Goal: Information Seeking & Learning: Learn about a topic

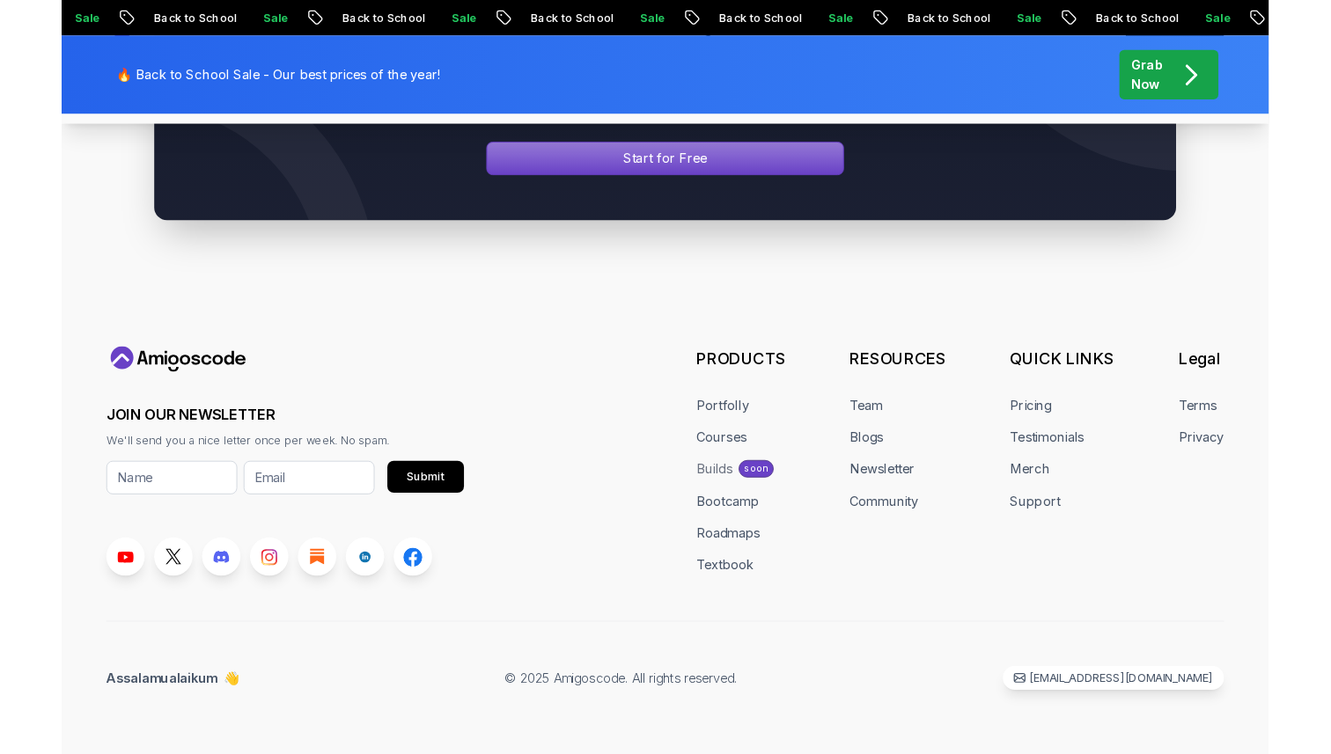
scroll to position [8645, 0]
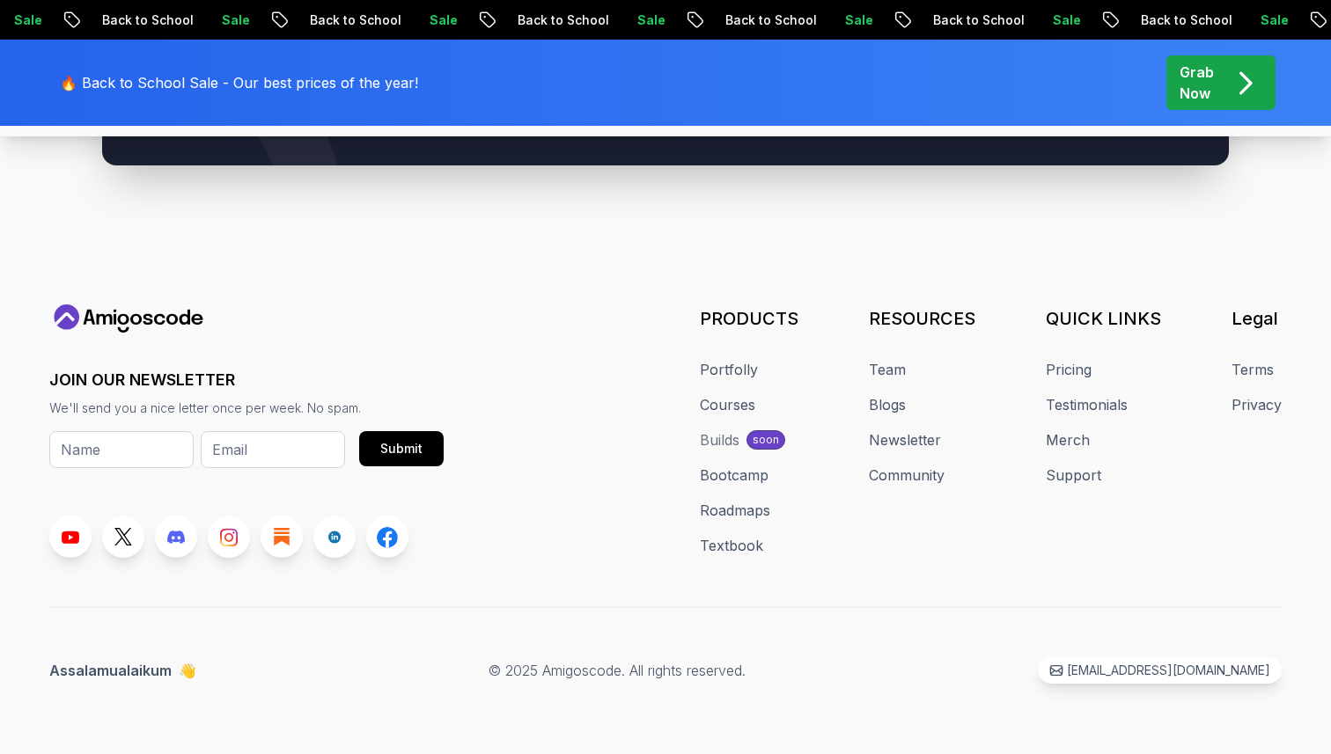
click at [710, 18] on p "Back to School" at bounding box center [1178, 20] width 120 height 18
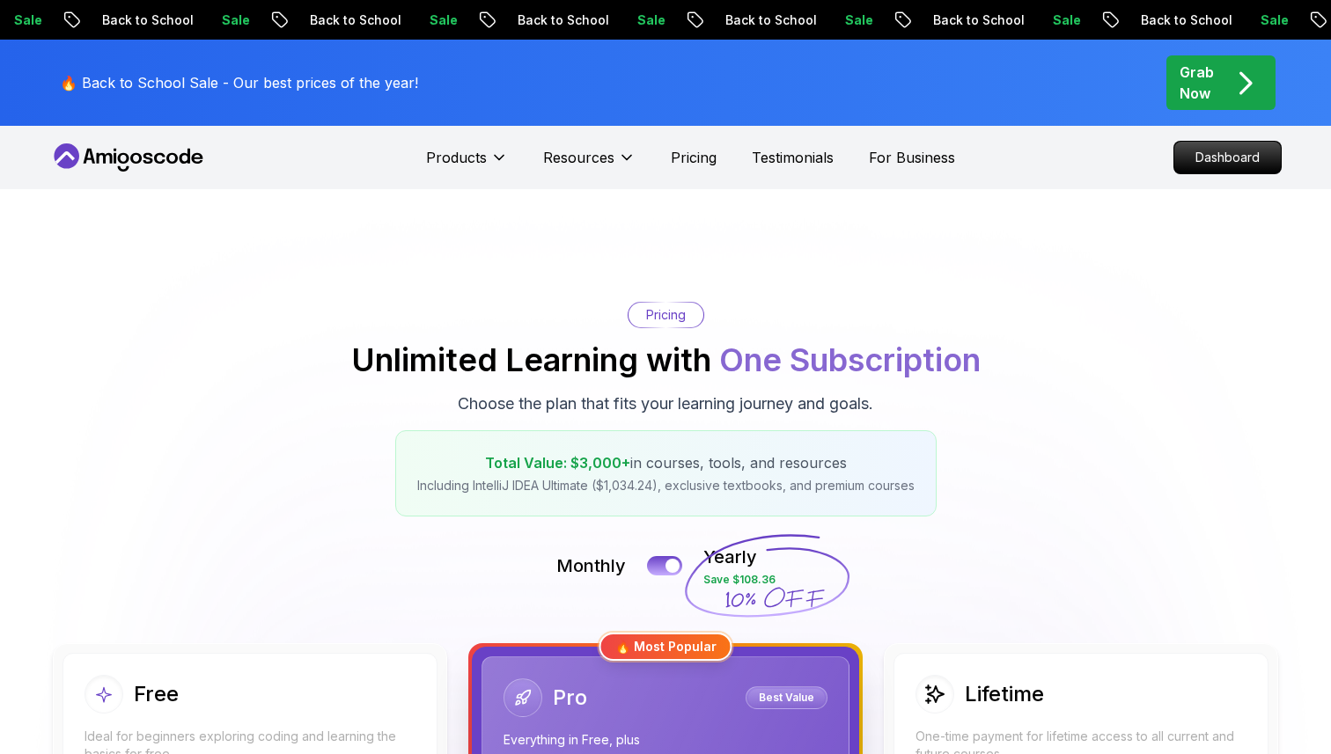
click at [710, 316] on div "Pricing Unlimited Learning with One Subscription Choose the plan that fits your…" at bounding box center [665, 409] width 1232 height 215
click at [710, 21] on p "Sale" at bounding box center [1269, 20] width 56 height 18
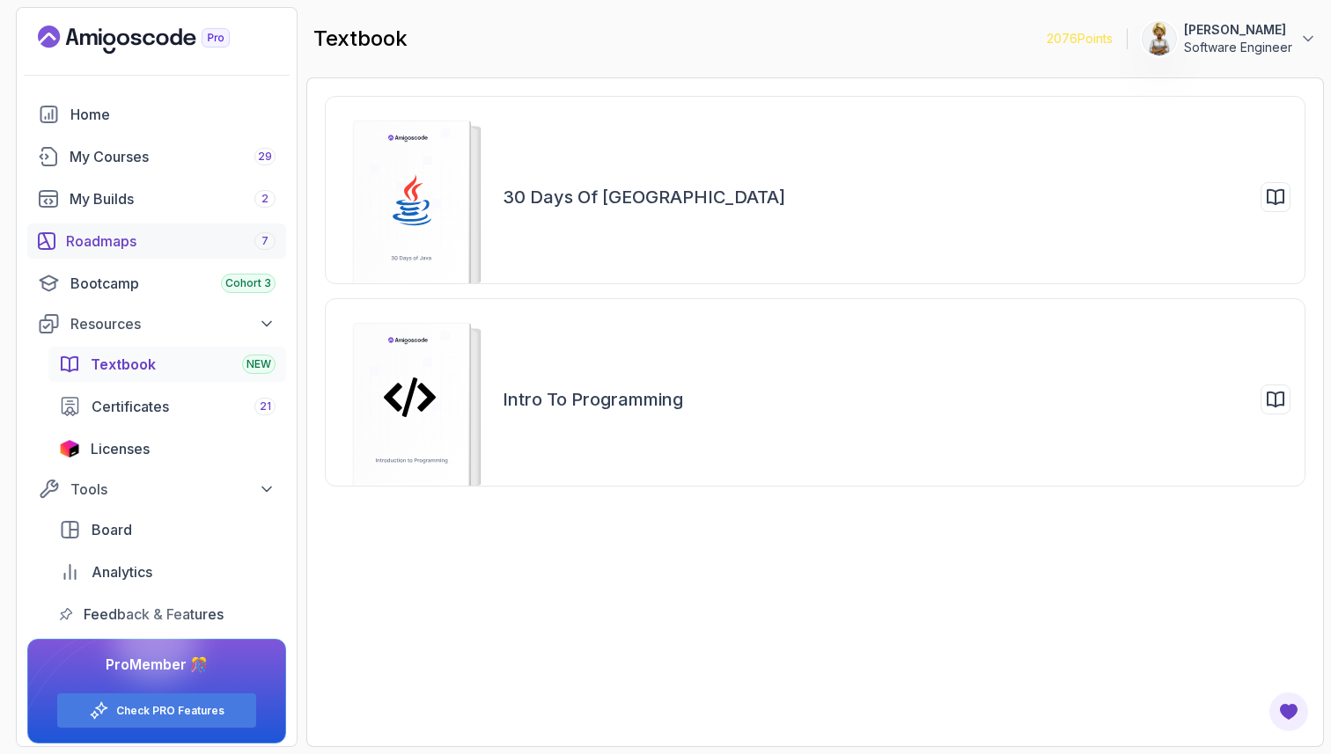
click at [102, 239] on div "Roadmaps 7" at bounding box center [170, 241] width 209 height 21
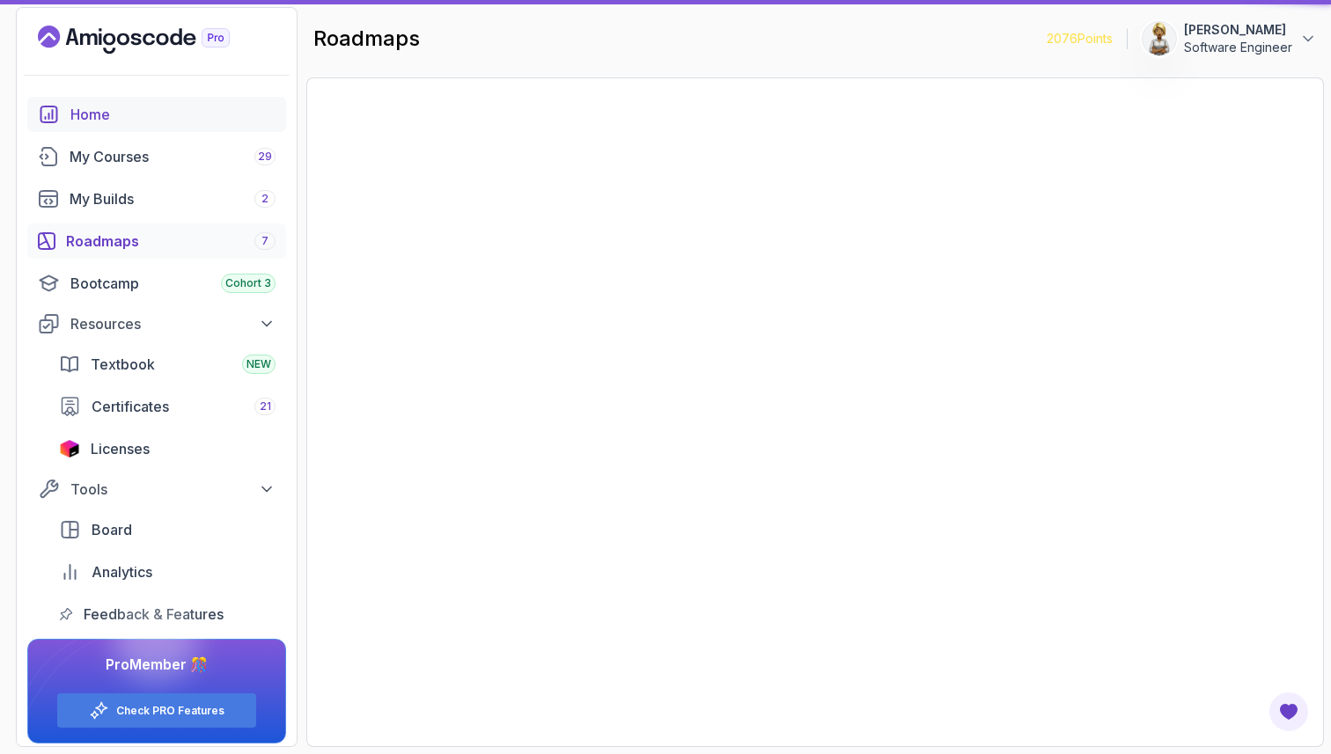
click at [106, 114] on div "Home" at bounding box center [172, 114] width 205 height 21
click at [88, 118] on div "Home" at bounding box center [172, 114] width 205 height 21
click at [102, 112] on div "Home" at bounding box center [172, 114] width 205 height 21
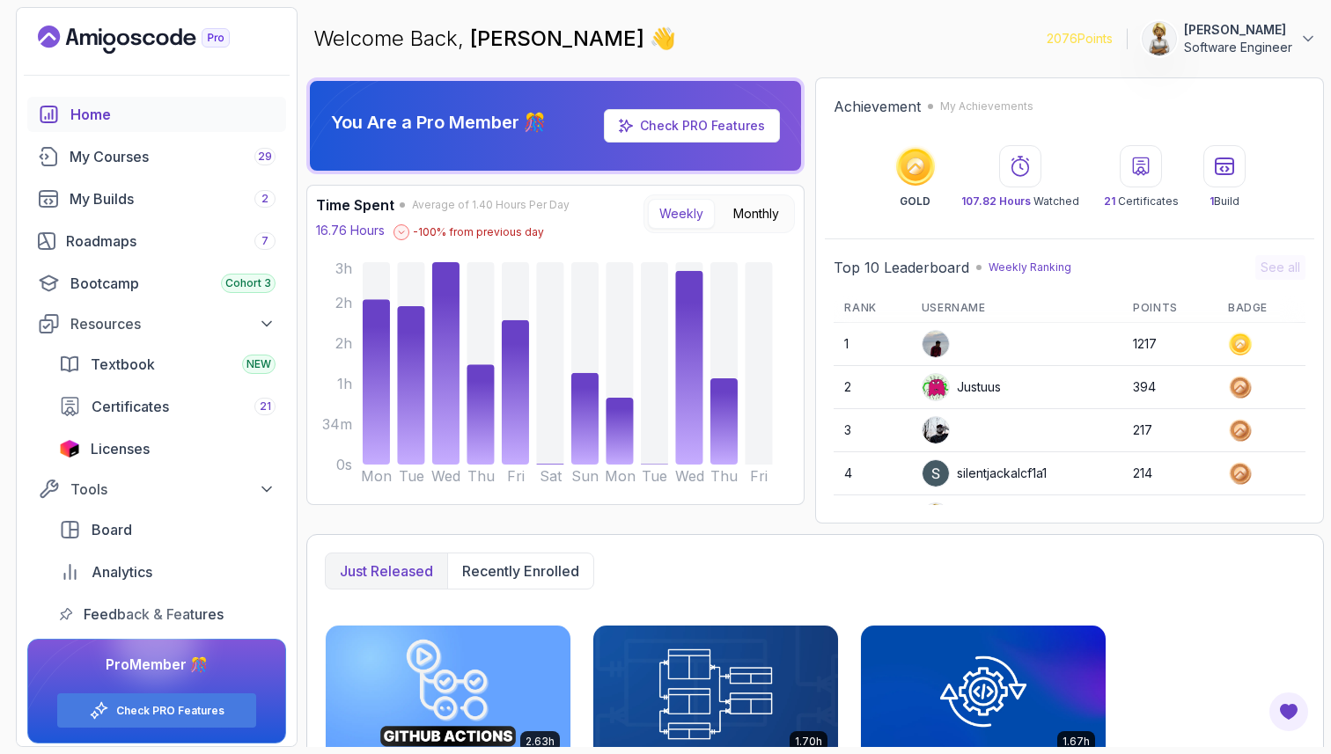
scroll to position [549, 0]
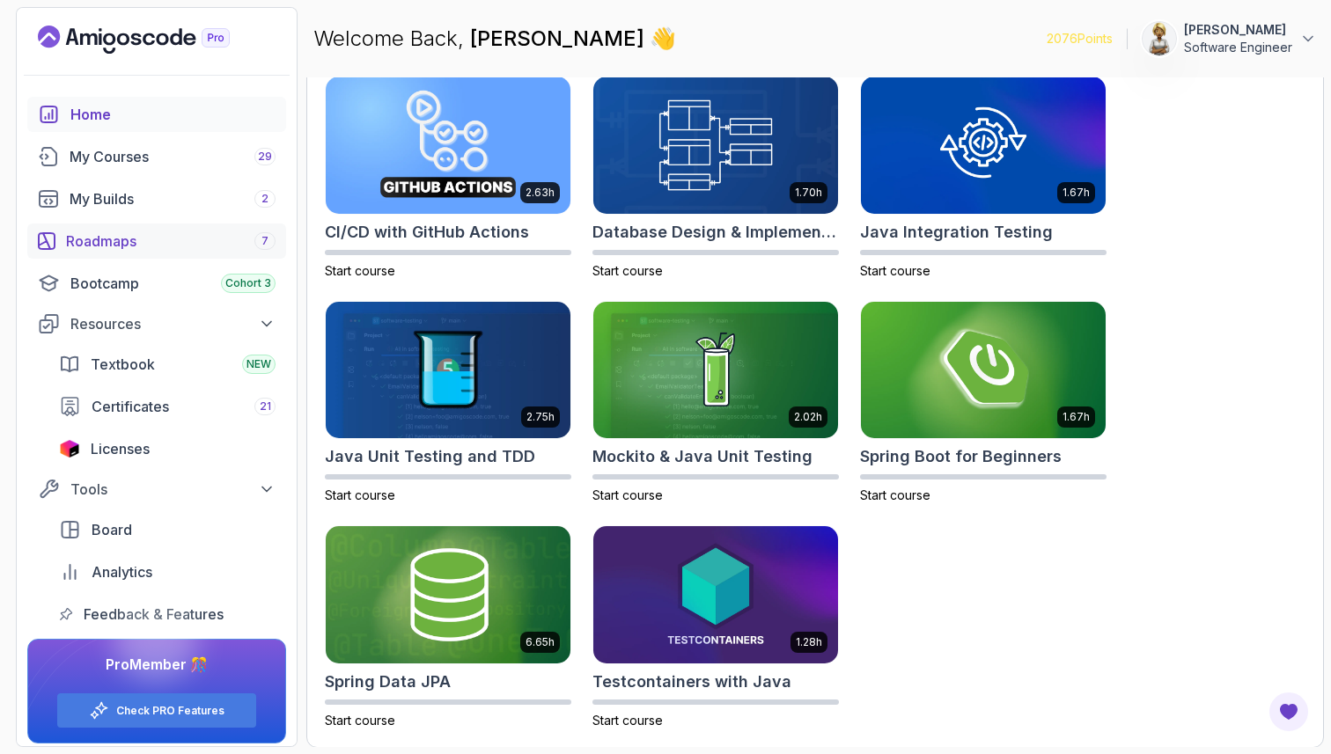
click at [117, 242] on div "Roadmaps 7" at bounding box center [170, 241] width 209 height 21
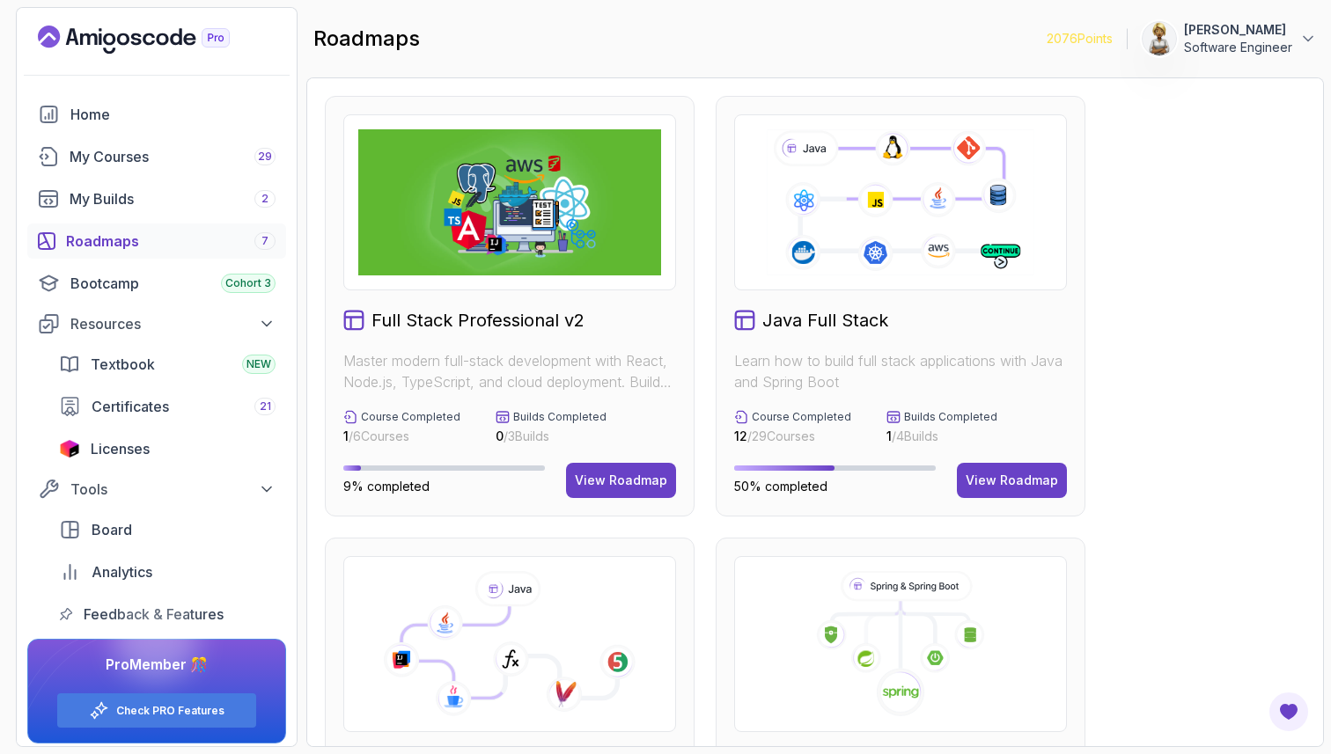
drag, startPoint x: 1187, startPoint y: 385, endPoint x: 1187, endPoint y: 374, distance: 10.6
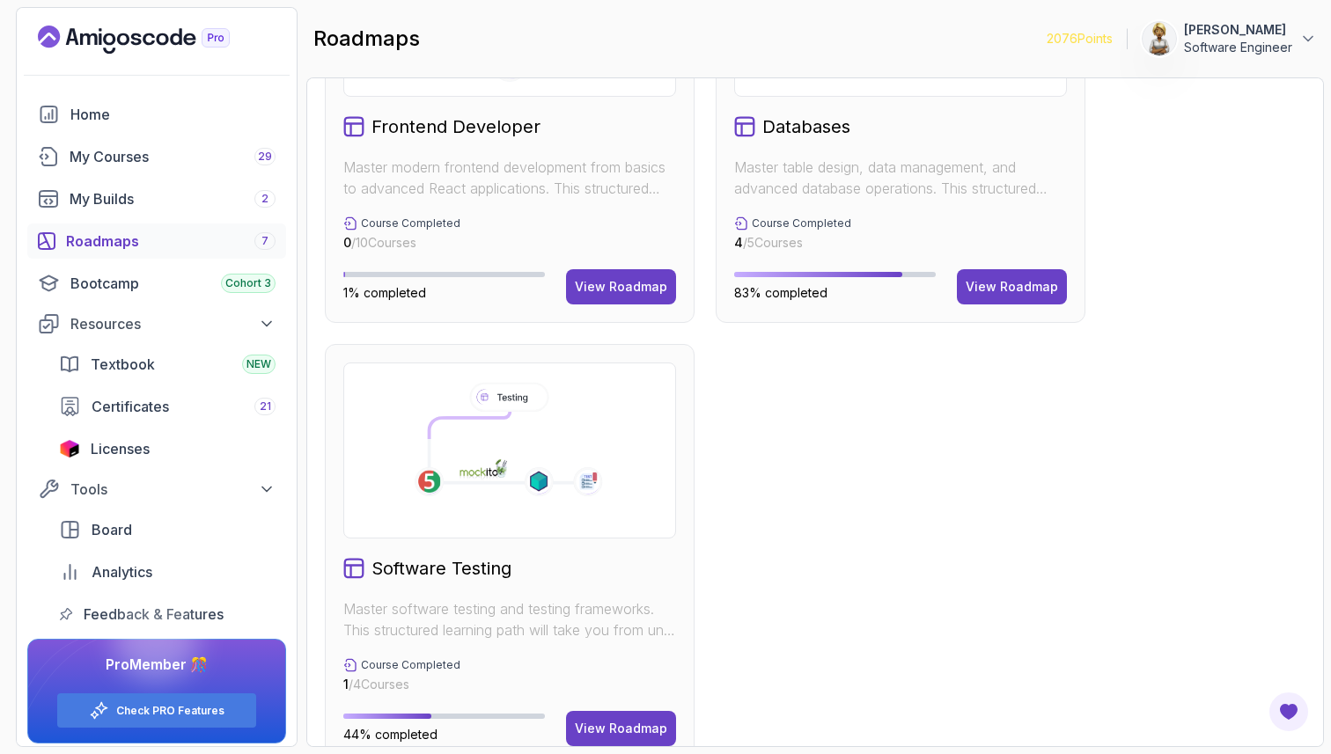
scroll to position [1113, 0]
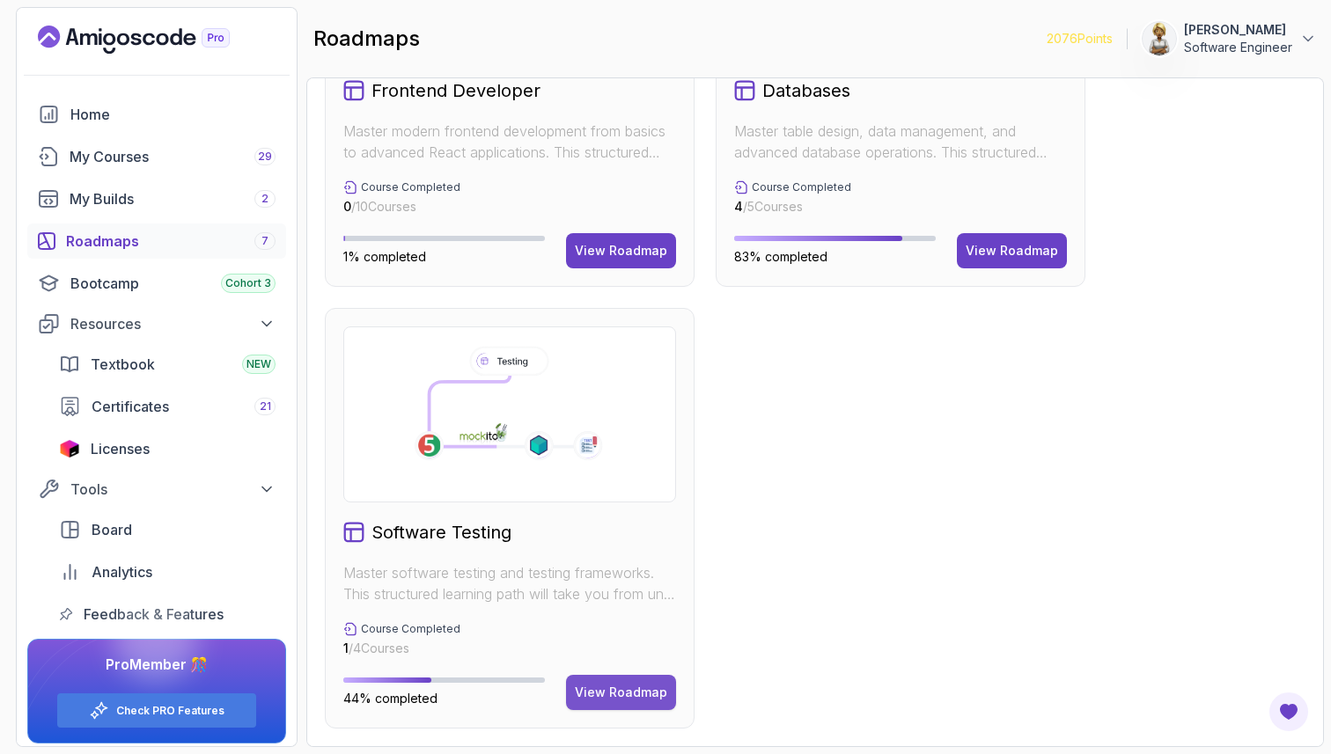
click at [645, 684] on div "View Roadmap" at bounding box center [621, 693] width 92 height 18
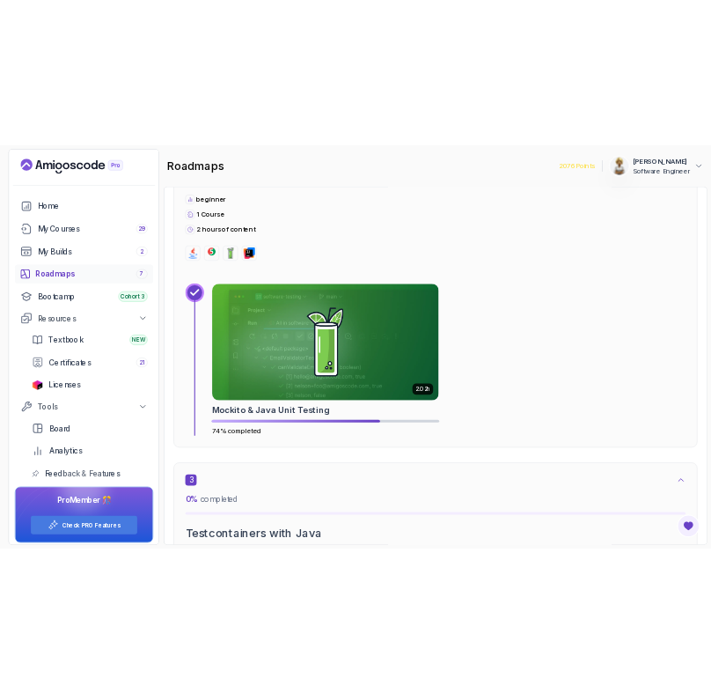
scroll to position [1372, 0]
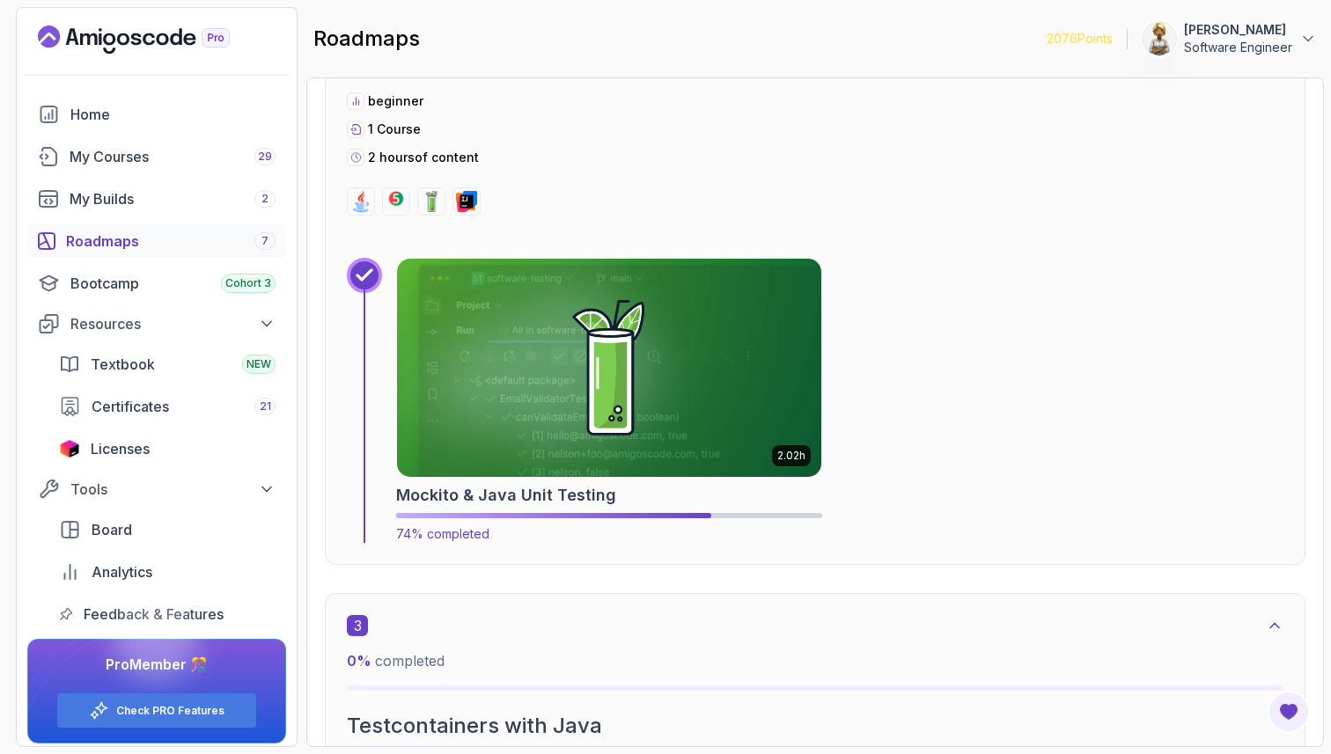
click at [754, 371] on img at bounding box center [608, 367] width 445 height 229
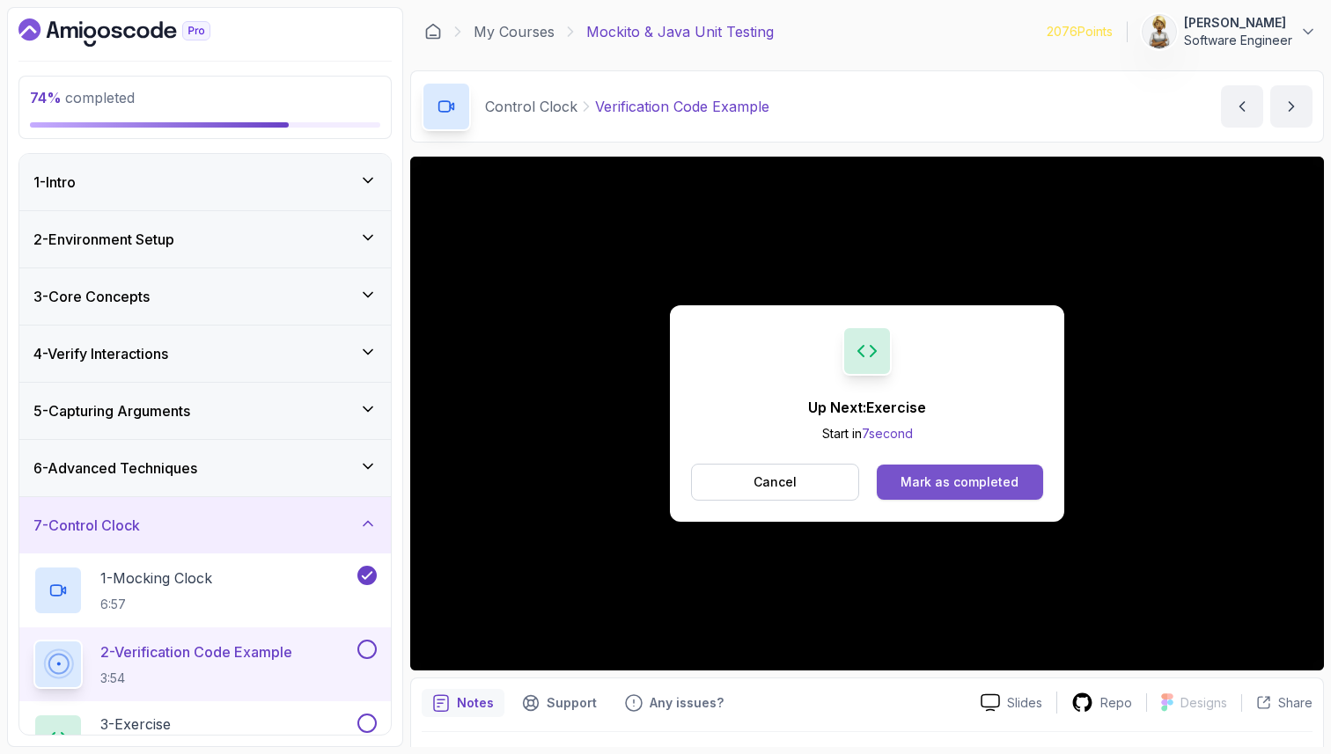
click at [893, 482] on button "Mark as completed" at bounding box center [960, 482] width 166 height 35
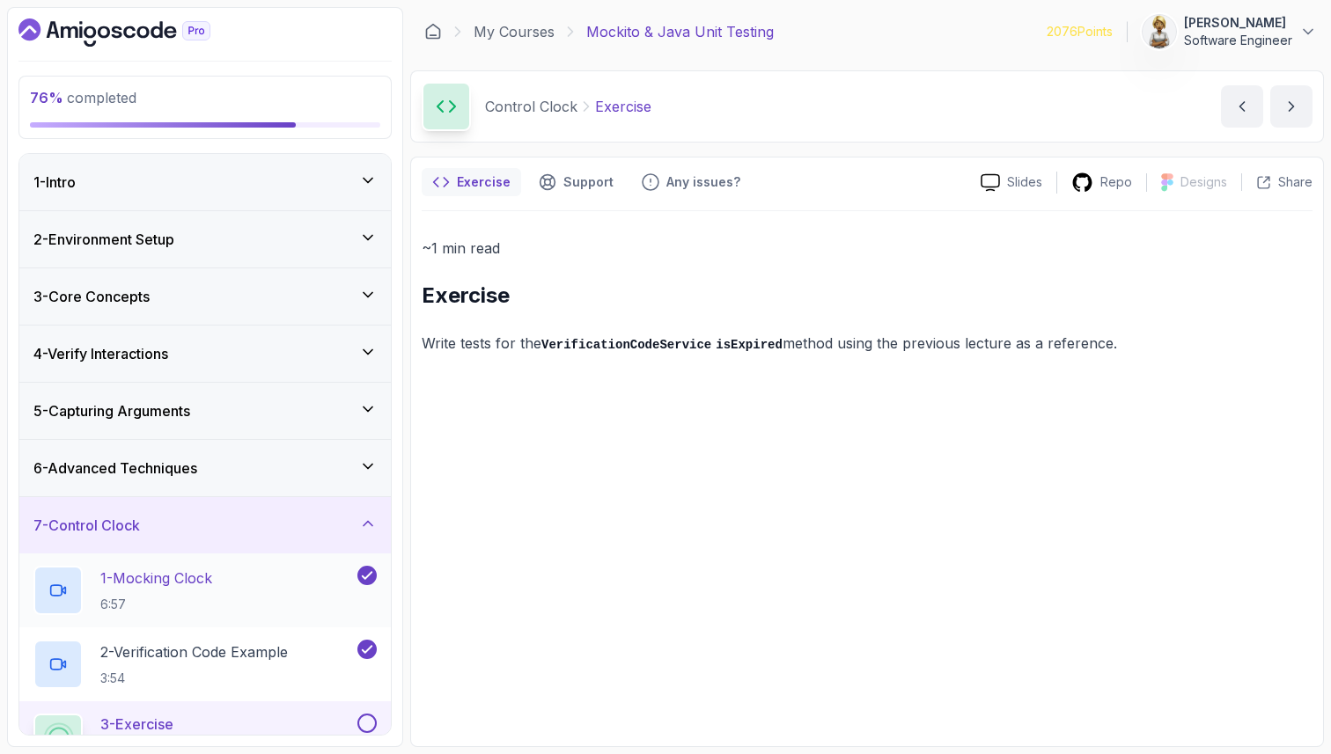
click at [268, 580] on div "1 - Mocking Clock 6:57" at bounding box center [193, 590] width 320 height 49
